Goal: Information Seeking & Learning: Learn about a topic

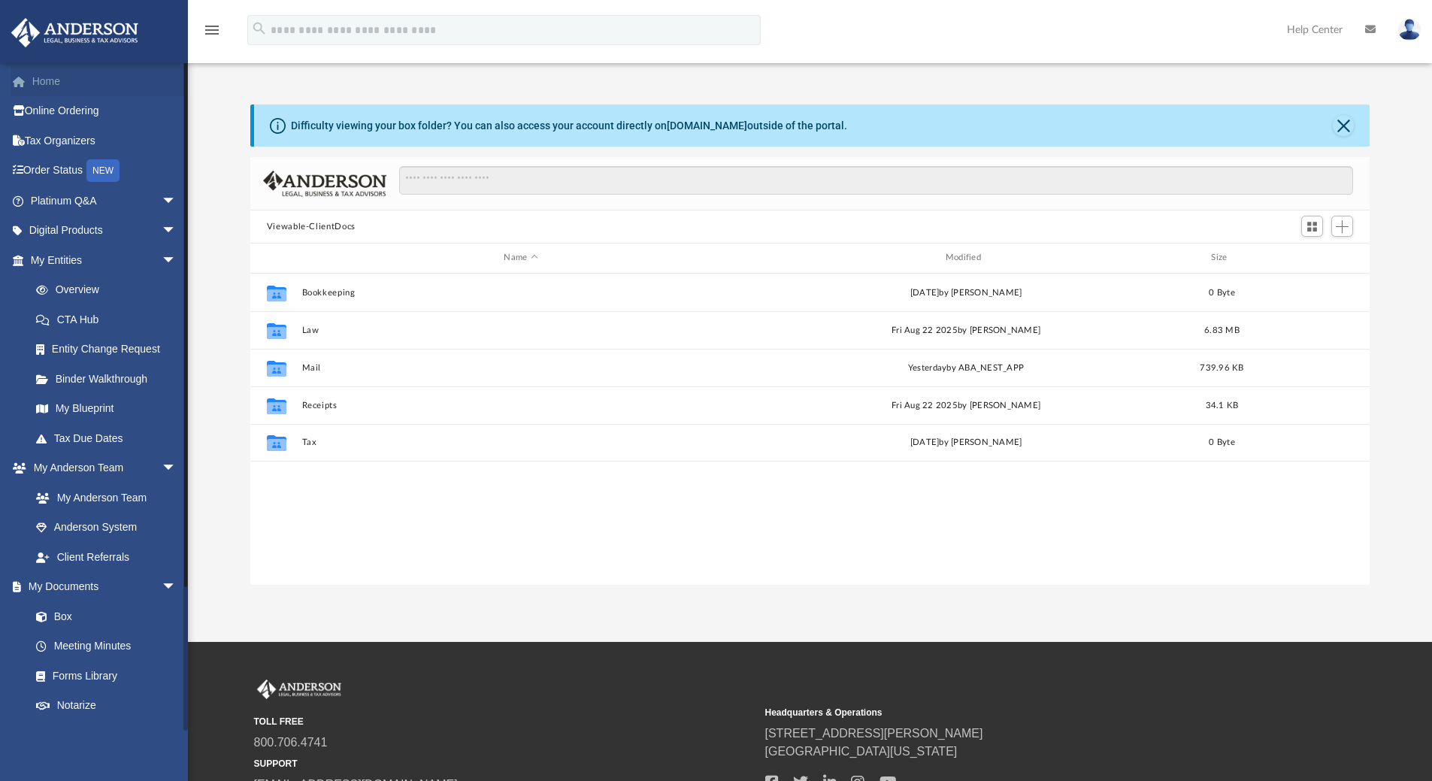
click at [70, 85] on link "Home" at bounding box center [105, 81] width 189 height 30
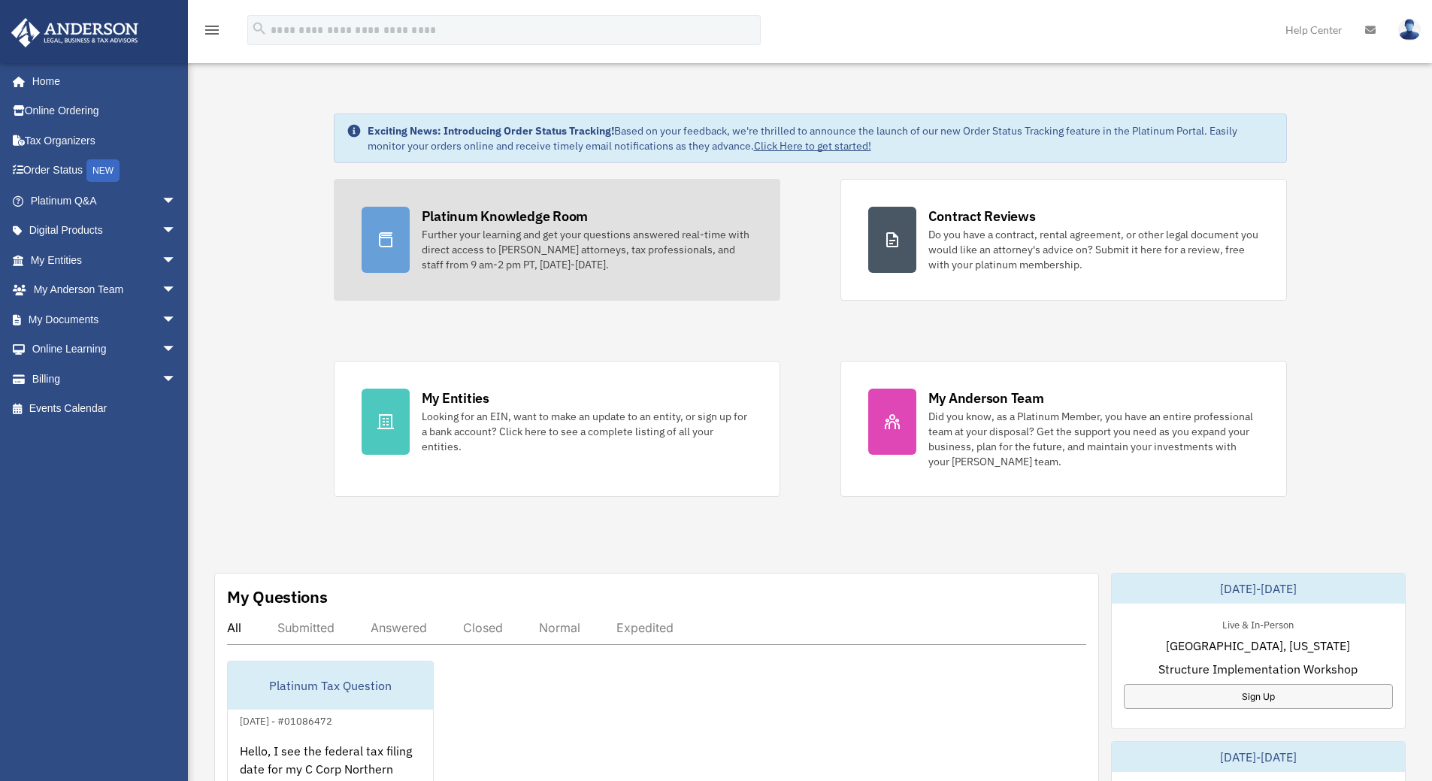
click at [589, 240] on div "Further your learning and get your questions answered real-time with direct acc…" at bounding box center [587, 249] width 331 height 45
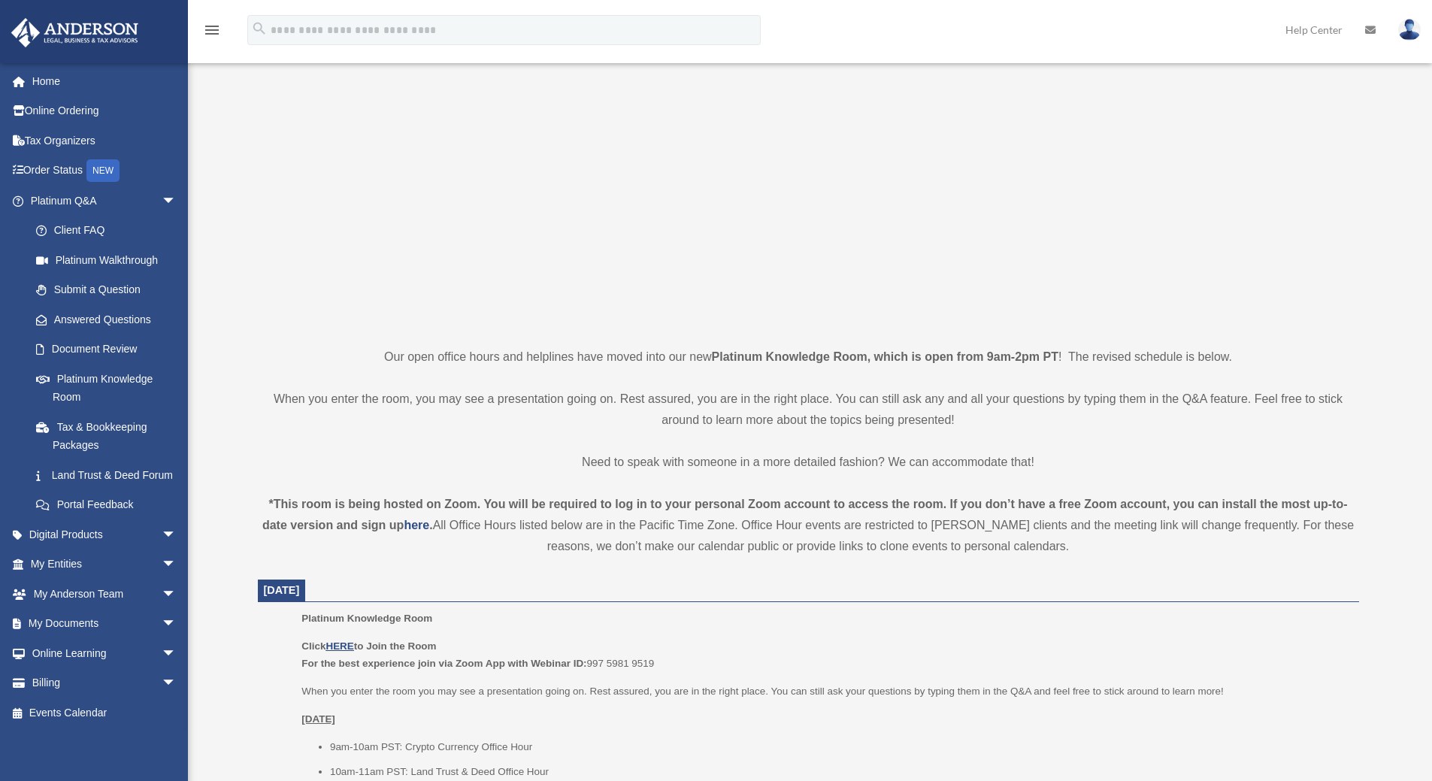
scroll to position [301, 0]
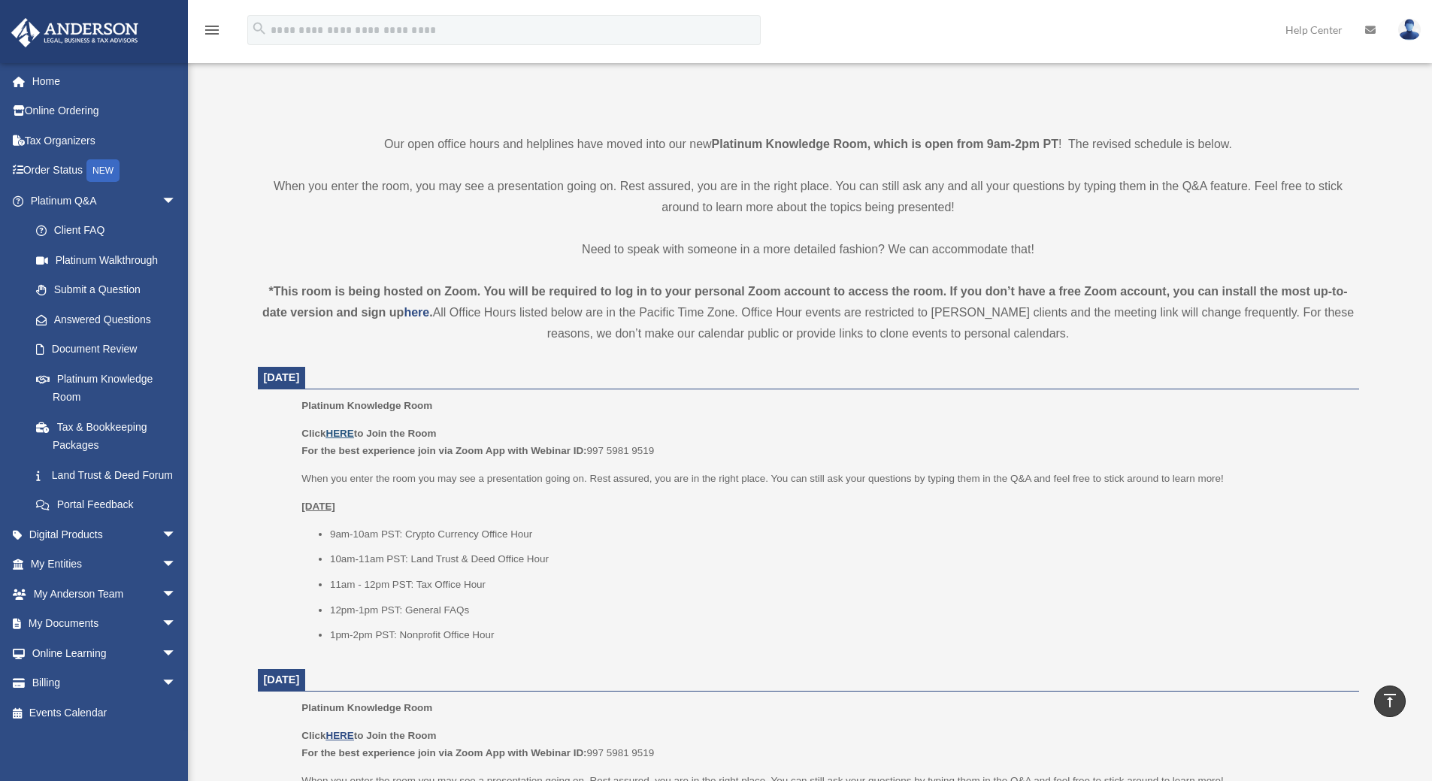
click at [344, 433] on u "HERE" at bounding box center [340, 433] width 28 height 11
